Goal: Information Seeking & Learning: Learn about a topic

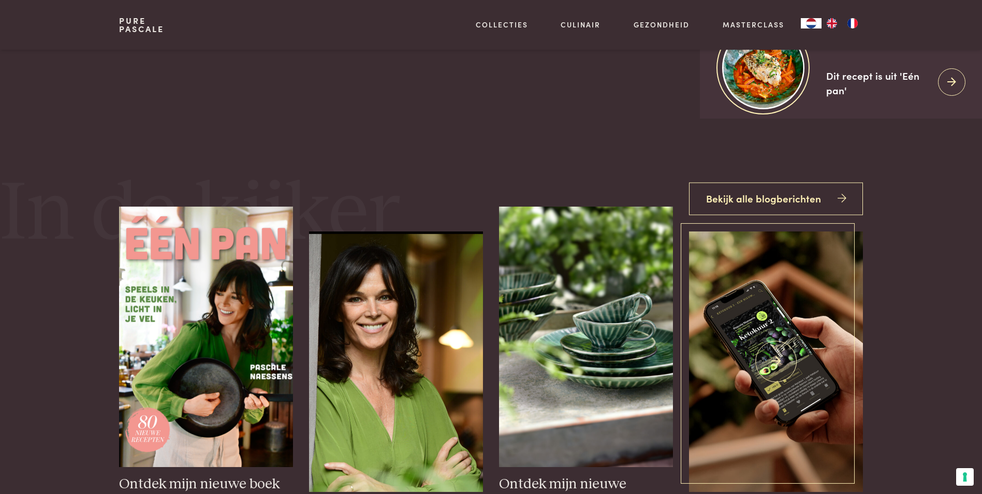
scroll to position [155, 0]
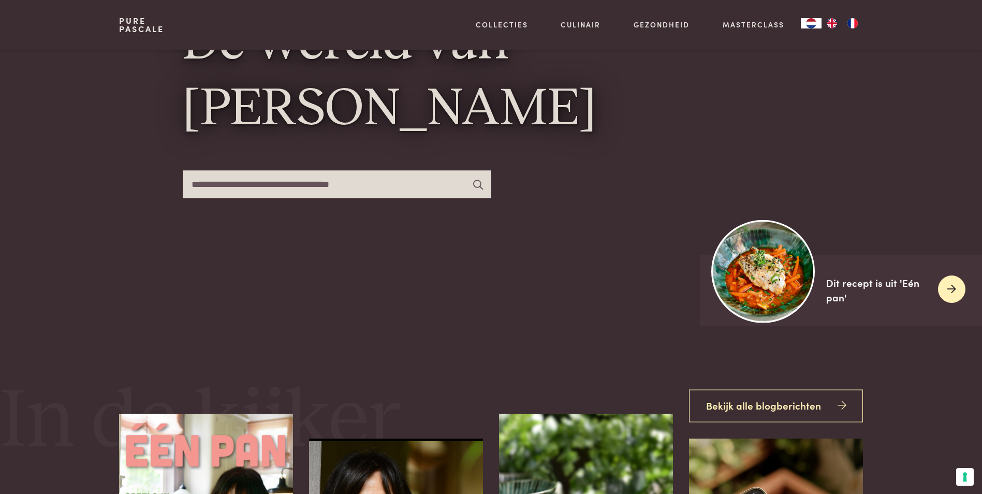
click at [778, 266] on img at bounding box center [762, 270] width 103 height 103
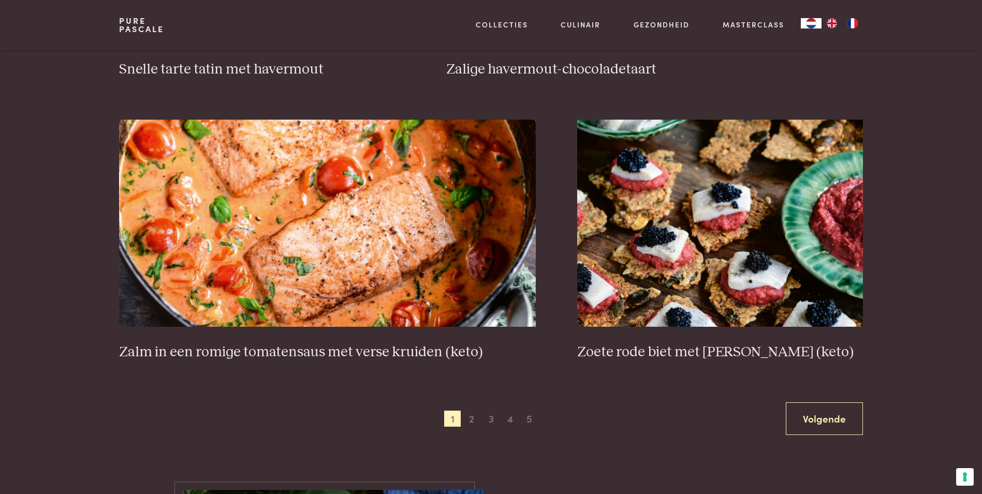
scroll to position [1811, 0]
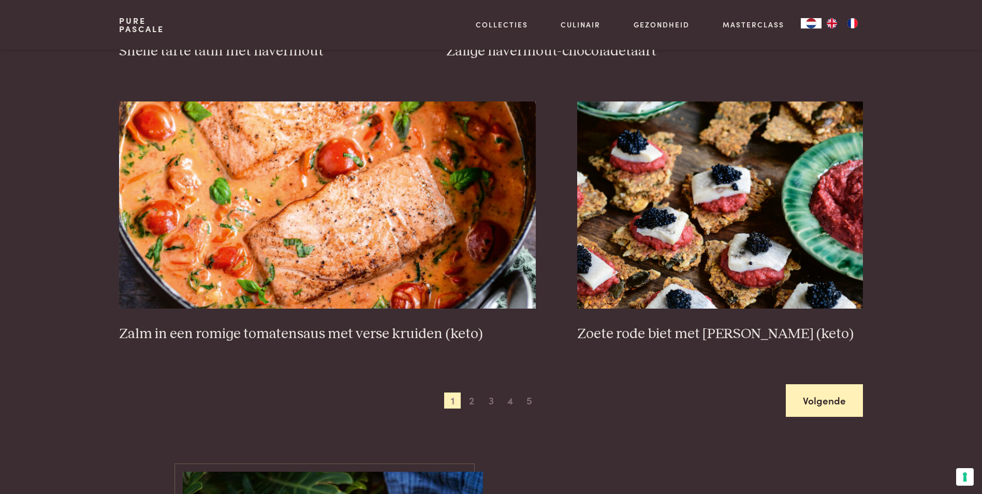
click at [814, 400] on link "Volgende" at bounding box center [823, 400] width 77 height 33
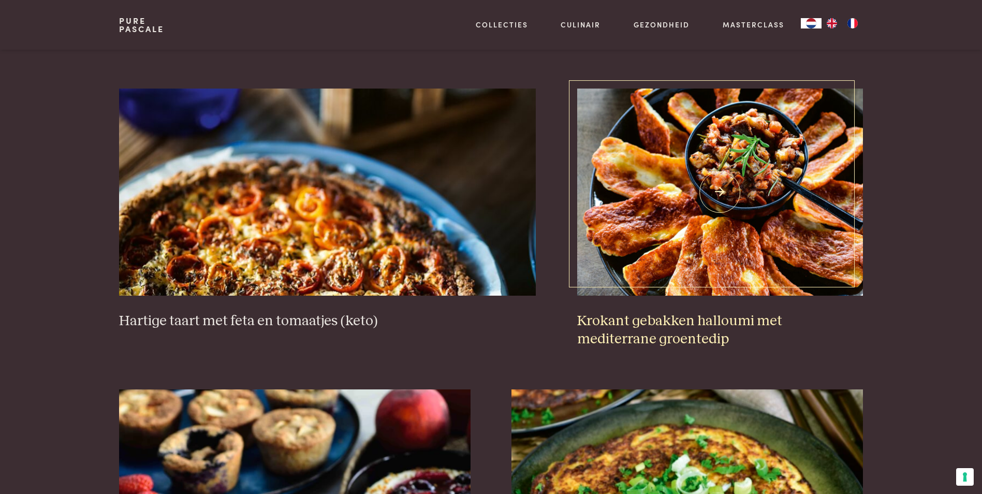
scroll to position [962, 0]
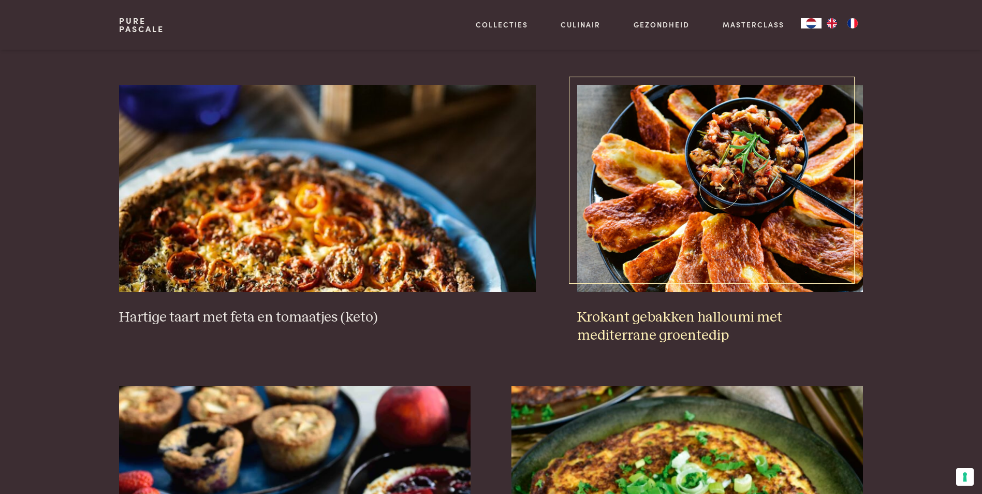
click at [742, 176] on img at bounding box center [720, 188] width 286 height 207
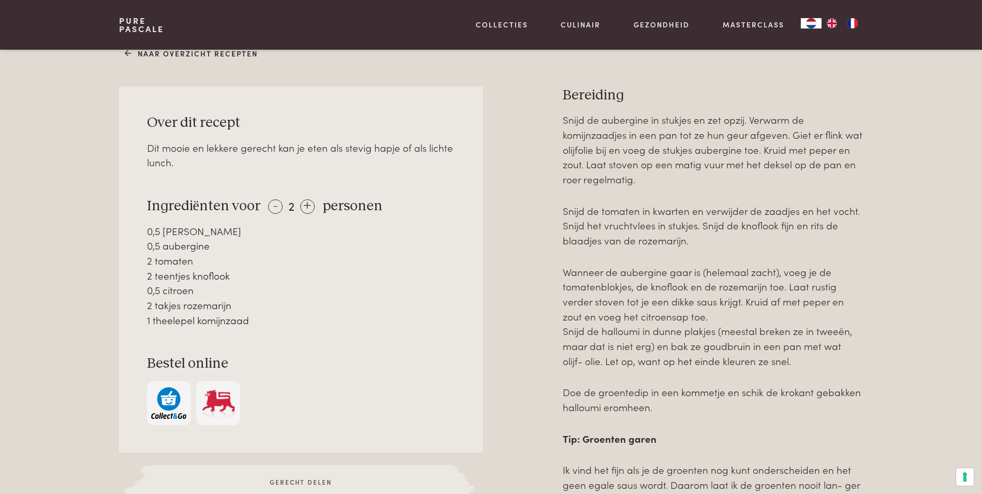
scroll to position [466, 0]
